Goal: Use online tool/utility: Utilize a website feature to perform a specific function

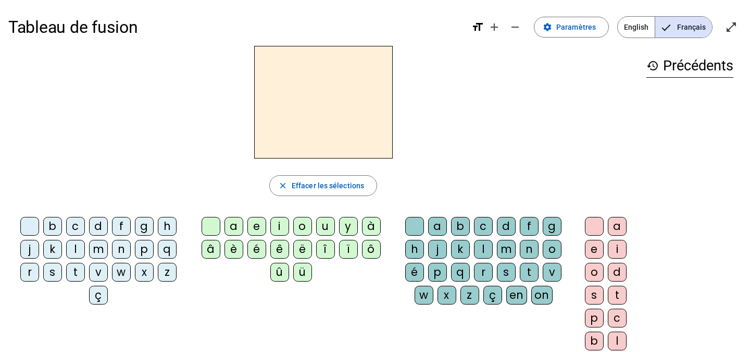
click at [508, 254] on div "m" at bounding box center [506, 249] width 19 height 19
click at [437, 224] on div "a" at bounding box center [437, 226] width 19 height 19
click at [487, 244] on div "l" at bounding box center [483, 249] width 19 height 19
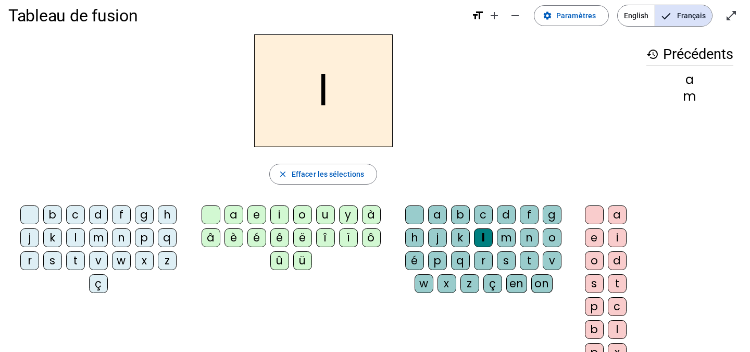
scroll to position [6, 0]
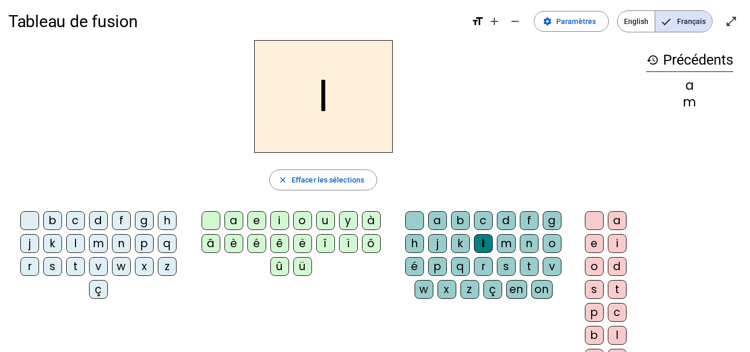
click at [482, 24] on mat-icon "format_size" at bounding box center [477, 21] width 13 height 13
click at [342, 184] on span "Effacer les sélections" at bounding box center [328, 179] width 72 height 13
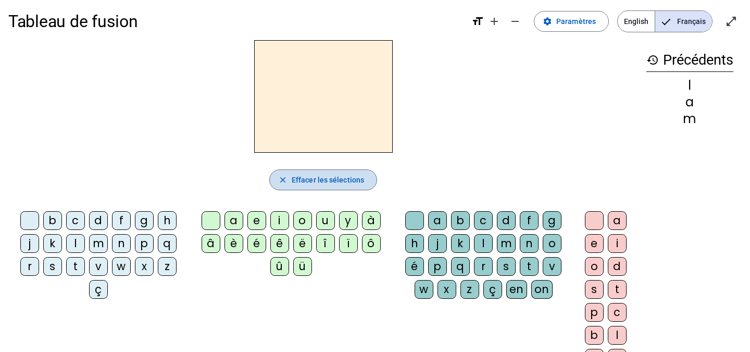
click at [334, 186] on span "button" at bounding box center [323, 179] width 107 height 25
click at [689, 120] on div "m" at bounding box center [689, 119] width 87 height 13
click at [496, 29] on span "Augmenter la taille de la police" at bounding box center [494, 21] width 25 height 25
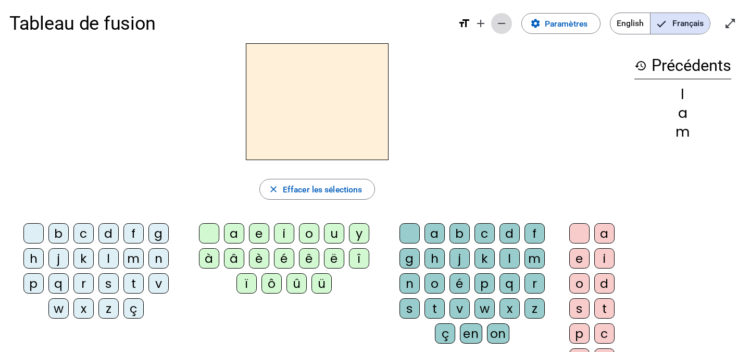
click at [499, 27] on mat-icon "remove" at bounding box center [501, 23] width 13 height 13
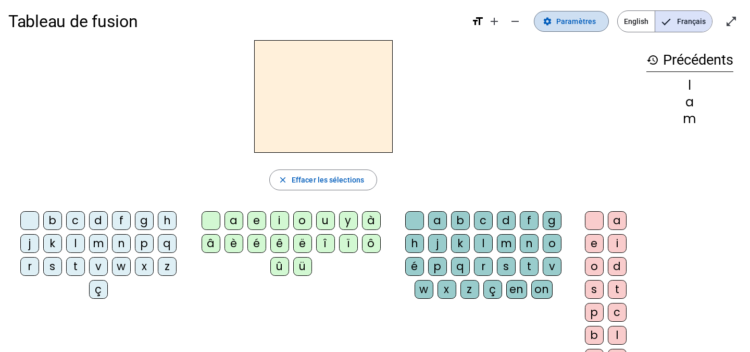
click at [578, 28] on span at bounding box center [571, 21] width 74 height 25
click at [96, 244] on div "m" at bounding box center [98, 243] width 19 height 19
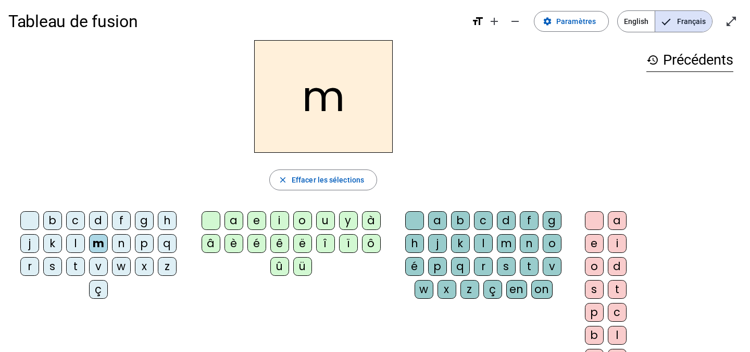
click at [234, 218] on div "a" at bounding box center [233, 220] width 19 height 19
click at [485, 244] on div "l" at bounding box center [483, 243] width 19 height 19
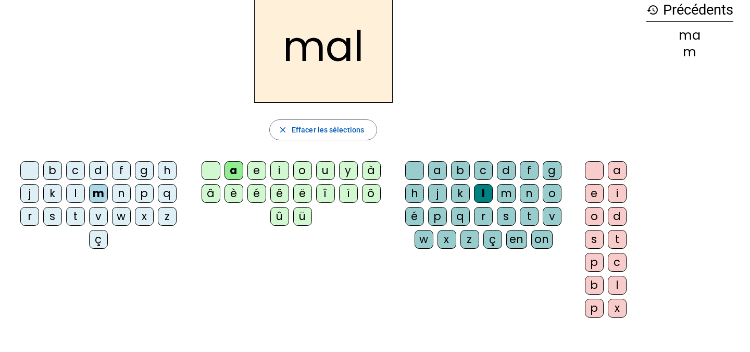
scroll to position [139, 0]
